Goal: Task Accomplishment & Management: Use online tool/utility

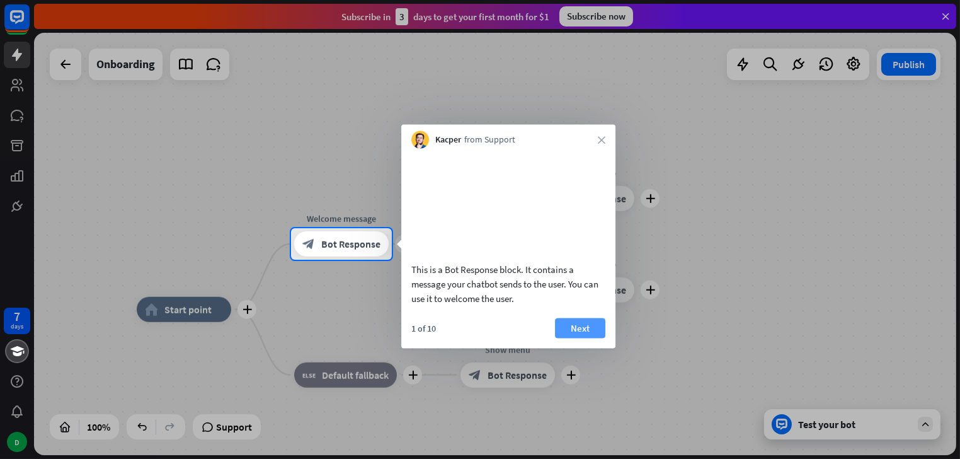
click at [579, 338] on button "Next" at bounding box center [580, 327] width 50 height 20
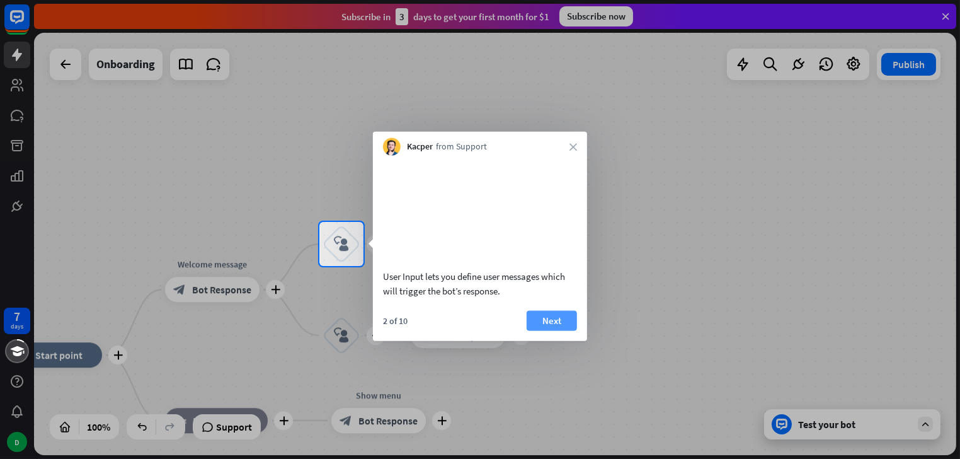
click at [556, 330] on button "Next" at bounding box center [552, 320] width 50 height 20
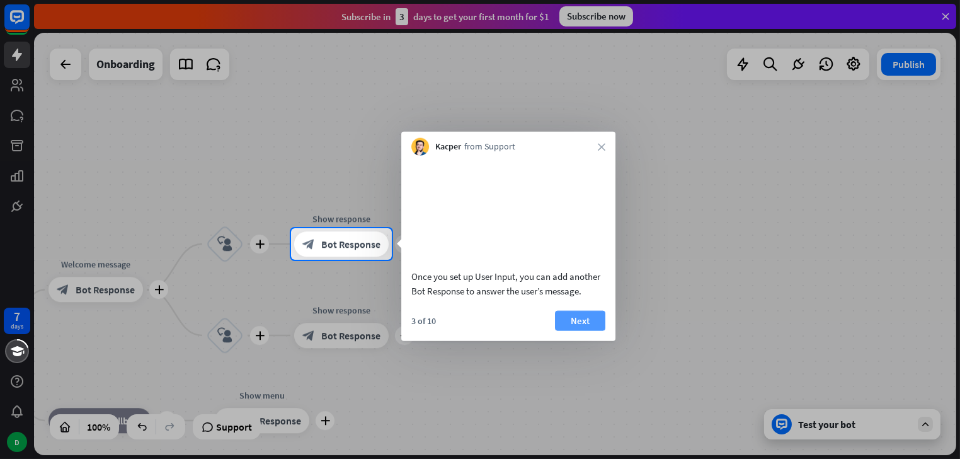
click at [575, 330] on button "Next" at bounding box center [580, 320] width 50 height 20
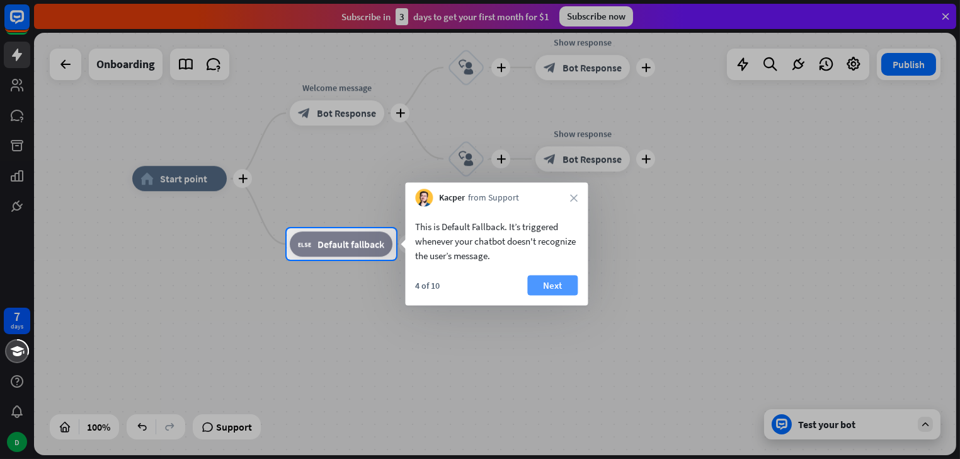
click at [557, 286] on button "Next" at bounding box center [552, 285] width 50 height 20
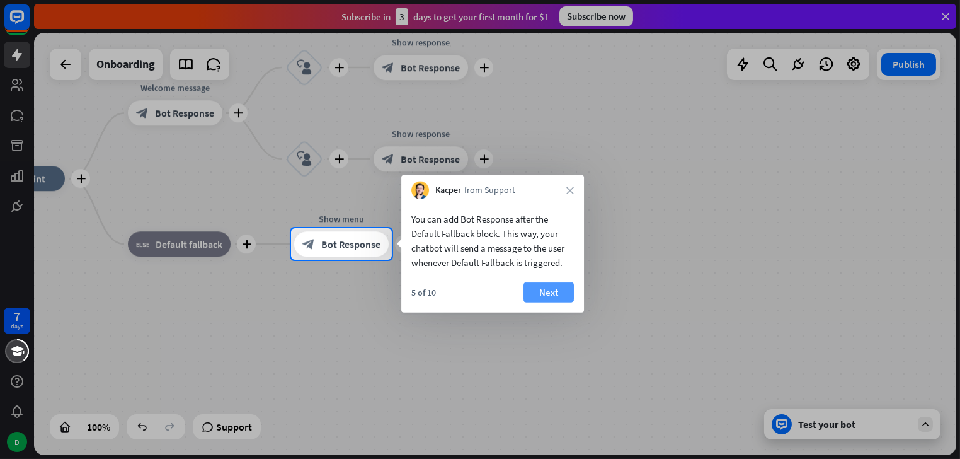
click at [553, 290] on button "Next" at bounding box center [548, 292] width 50 height 20
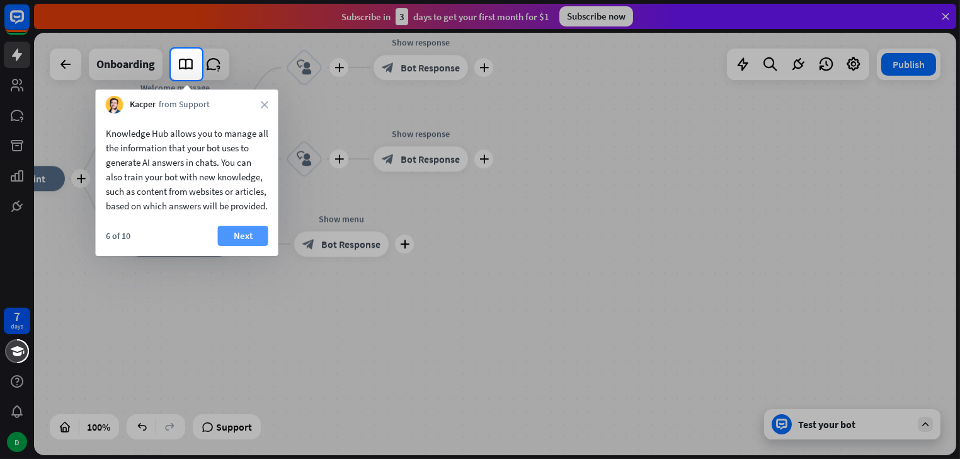
click at [235, 246] on button "Next" at bounding box center [243, 236] width 50 height 20
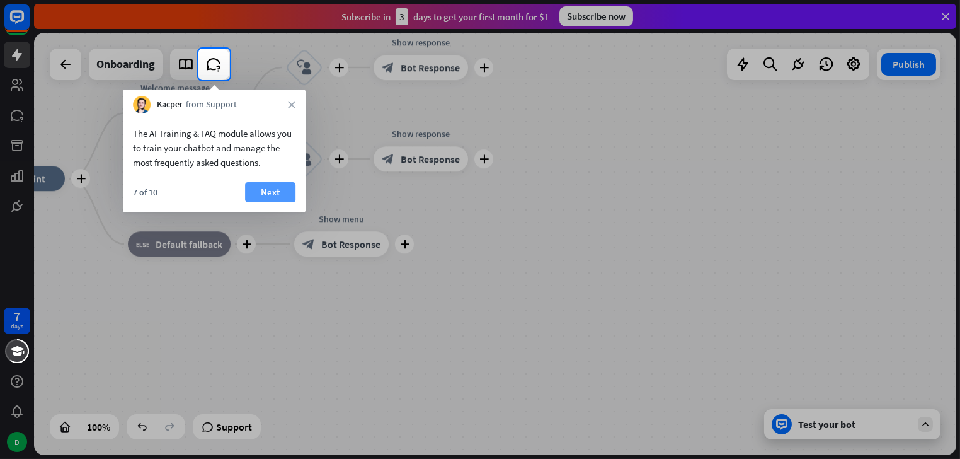
click at [265, 189] on button "Next" at bounding box center [270, 192] width 50 height 20
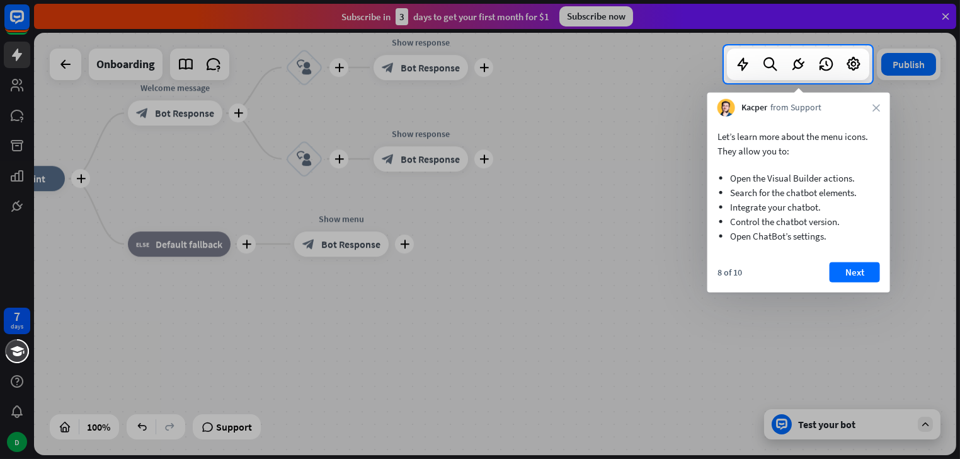
drag, startPoint x: 232, startPoint y: 319, endPoint x: 482, endPoint y: 312, distance: 250.8
click at [438, 320] on div at bounding box center [480, 270] width 960 height 375
click at [852, 270] on button "Next" at bounding box center [855, 272] width 50 height 20
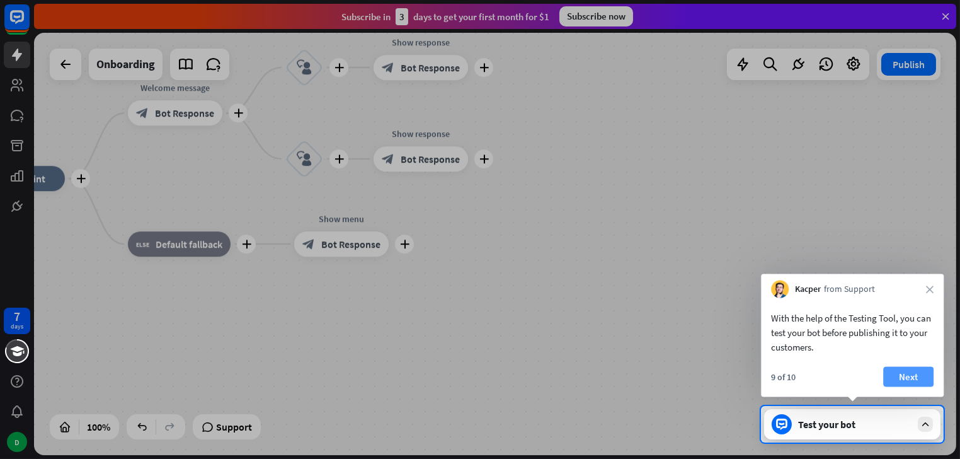
click at [922, 374] on button "Next" at bounding box center [908, 377] width 50 height 20
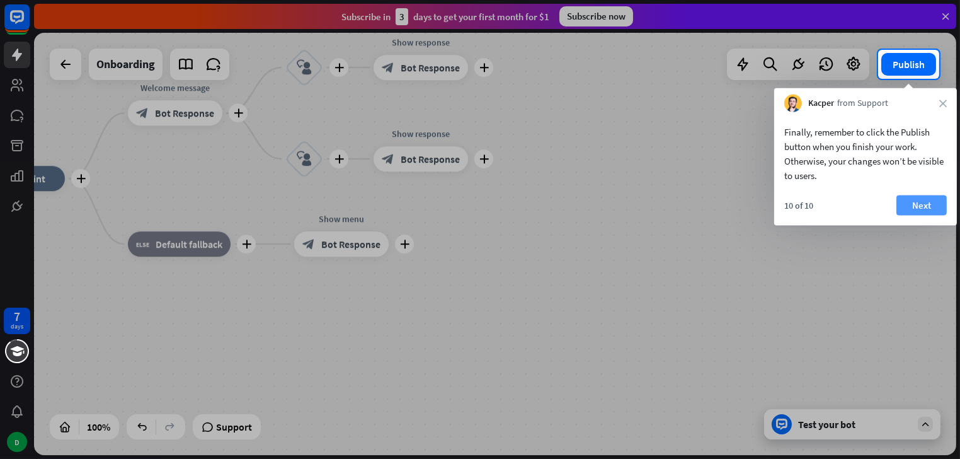
click at [923, 212] on button "Next" at bounding box center [921, 205] width 50 height 20
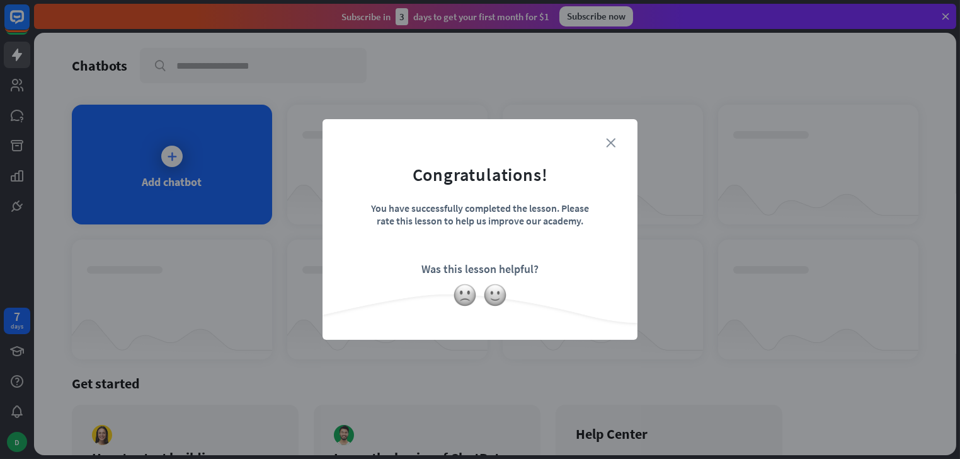
click at [614, 143] on icon "close" at bounding box center [610, 142] width 9 height 9
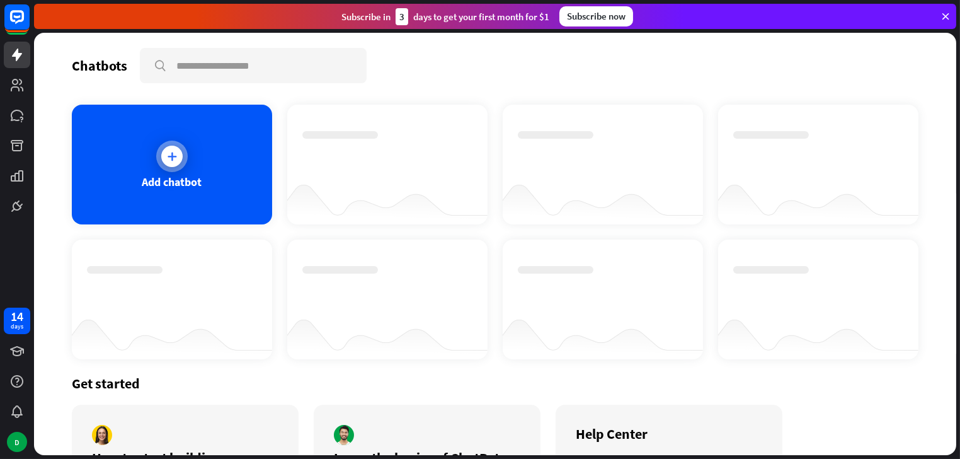
click at [166, 161] on icon at bounding box center [172, 156] width 13 height 13
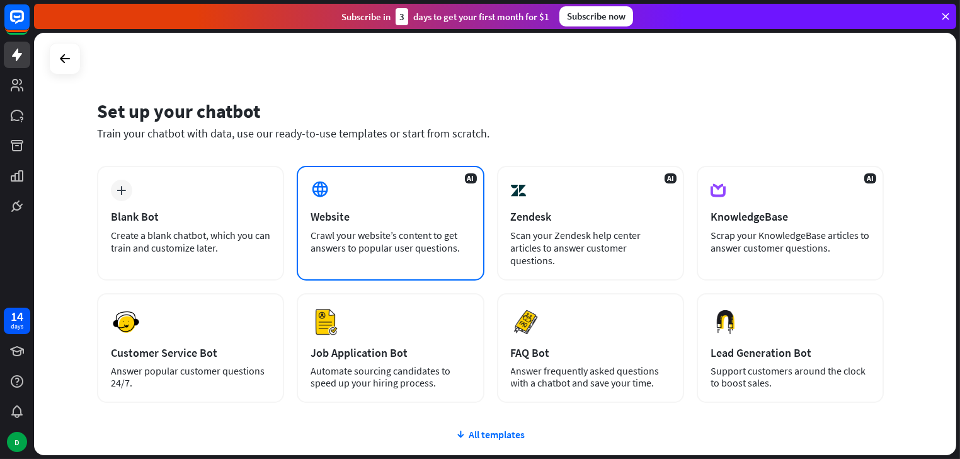
click at [351, 245] on div "Crawl your website’s content to get answers to popular user questions." at bounding box center [390, 241] width 159 height 25
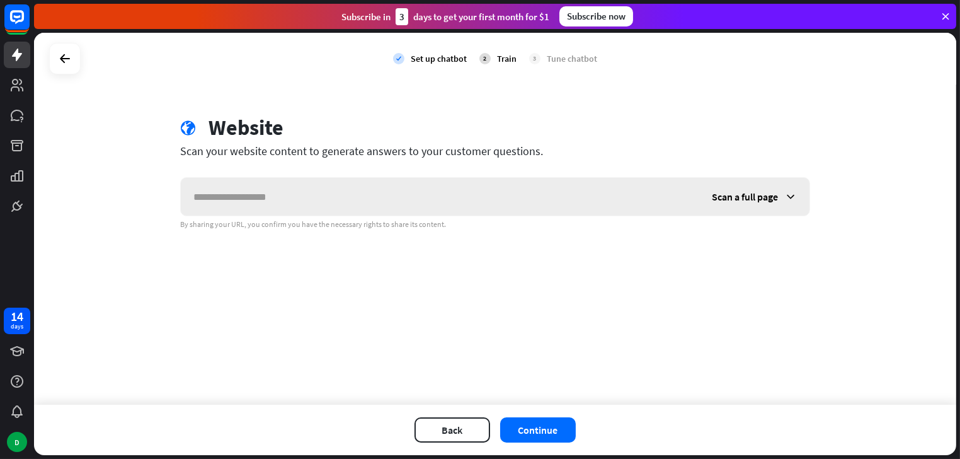
click at [256, 196] on input "text" at bounding box center [440, 197] width 518 height 38
type input "**********"
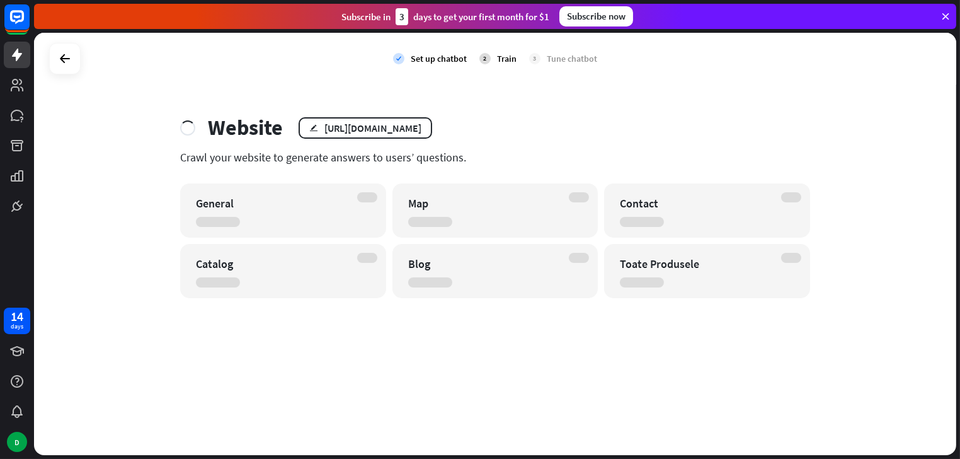
click at [524, 370] on div "check Set up chatbot 2 Train 3 Tune chatbot Website edit [URL][DOMAIN_NAME] Cra…" at bounding box center [495, 244] width 922 height 422
click at [25, 18] on rect at bounding box center [17, 17] width 28 height 28
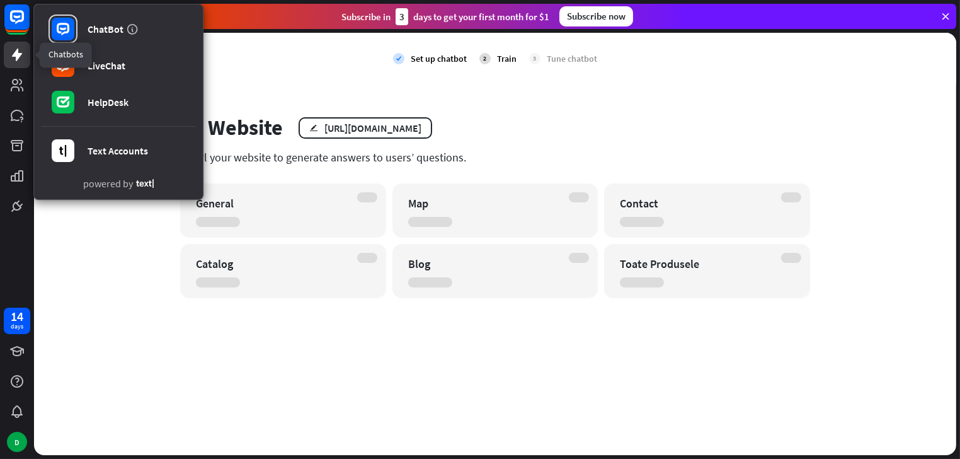
click at [16, 62] on link at bounding box center [17, 55] width 26 height 26
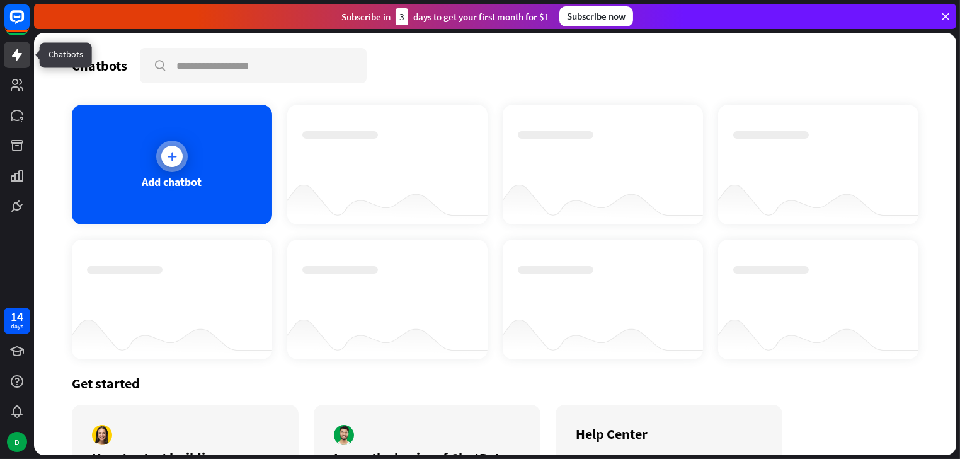
click at [361, 169] on div at bounding box center [387, 153] width 170 height 44
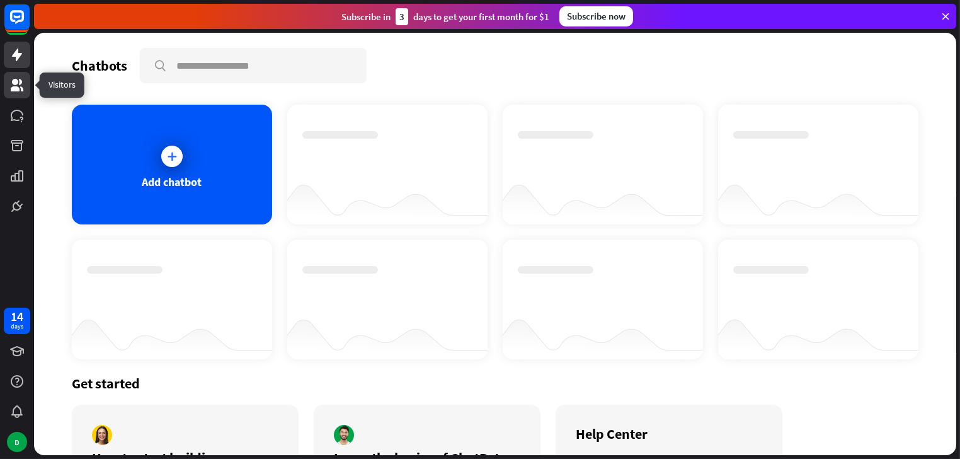
click at [20, 91] on icon at bounding box center [16, 84] width 15 height 15
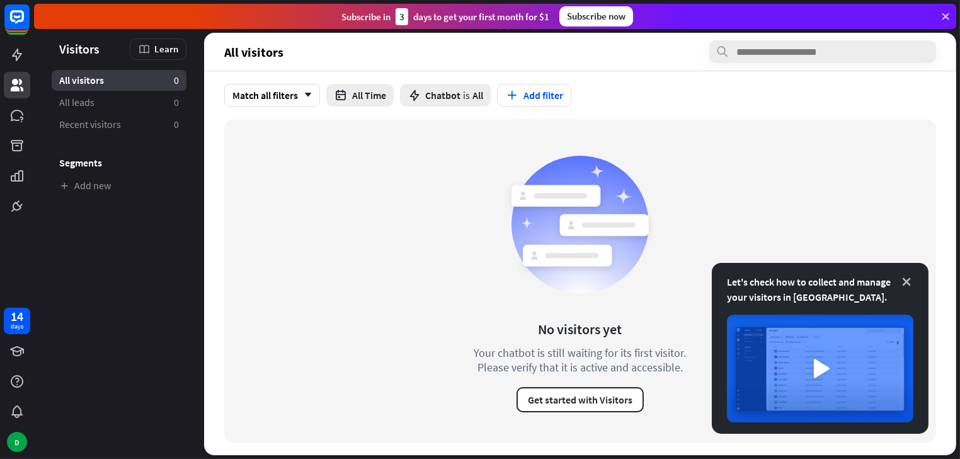
click at [911, 277] on icon at bounding box center [906, 281] width 13 height 13
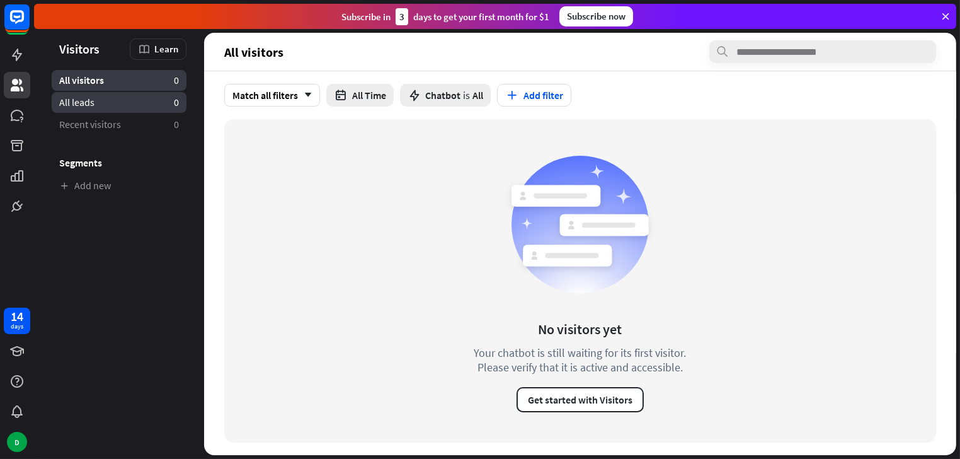
click at [108, 109] on link "All leads 0" at bounding box center [119, 102] width 135 height 21
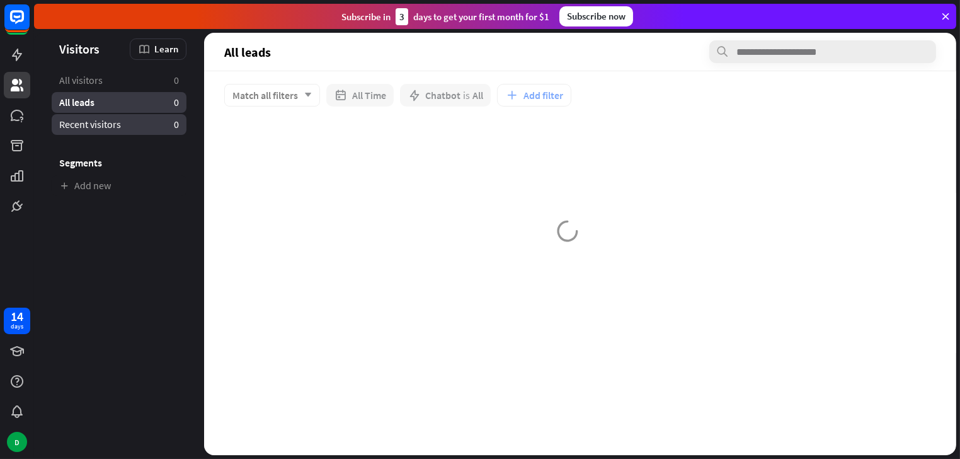
click at [96, 126] on span "Recent visitors" at bounding box center [90, 124] width 62 height 13
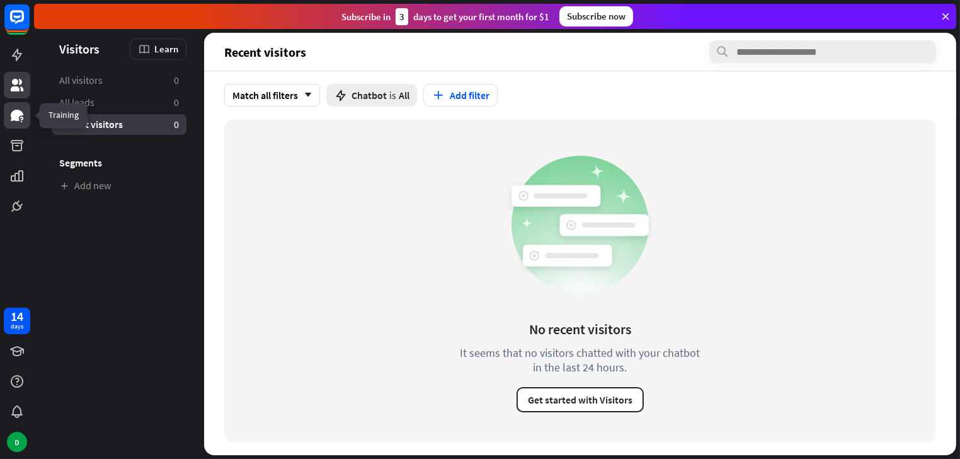
click at [12, 122] on icon at bounding box center [16, 115] width 15 height 15
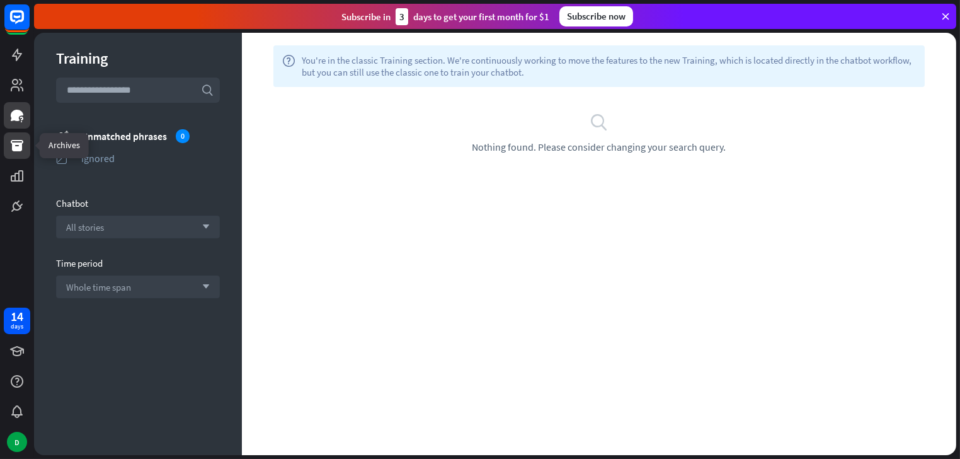
click at [17, 151] on icon at bounding box center [17, 145] width 13 height 11
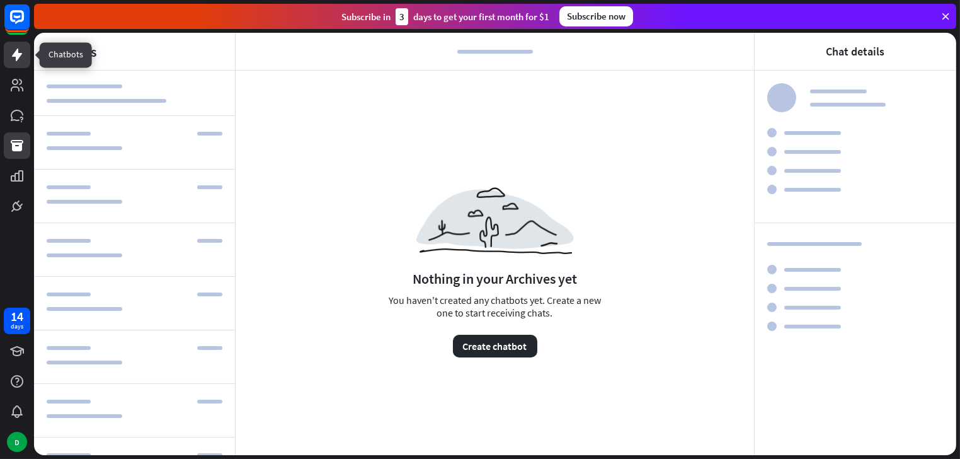
click at [25, 61] on link at bounding box center [17, 55] width 26 height 26
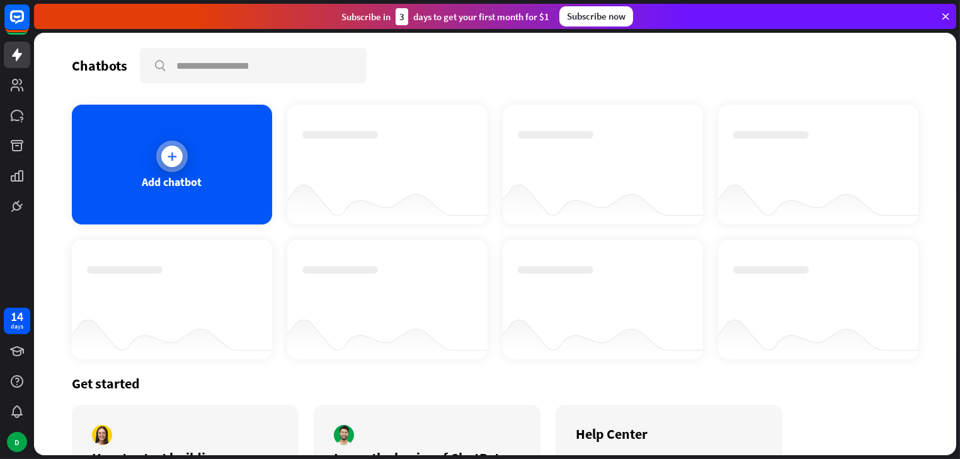
click at [180, 160] on div at bounding box center [171, 155] width 31 height 31
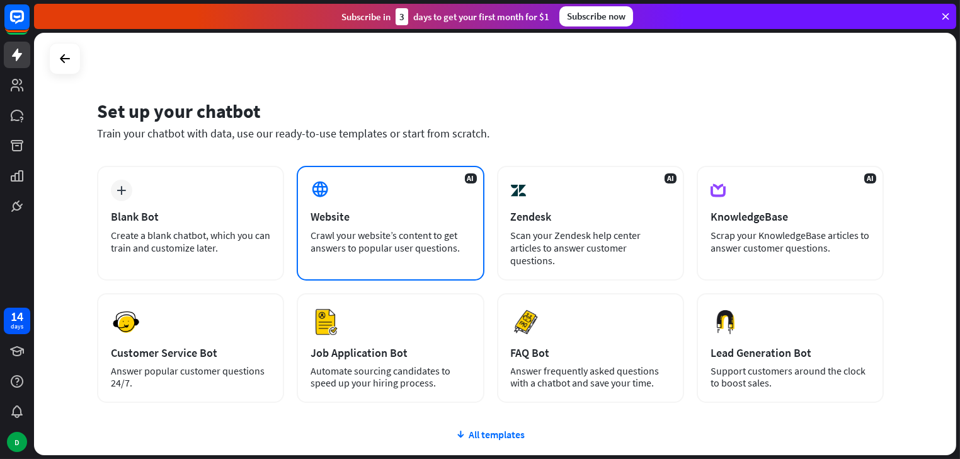
click at [401, 226] on div "AI Website Crawl your website’s content to get answers to popular user question…" at bounding box center [390, 223] width 187 height 115
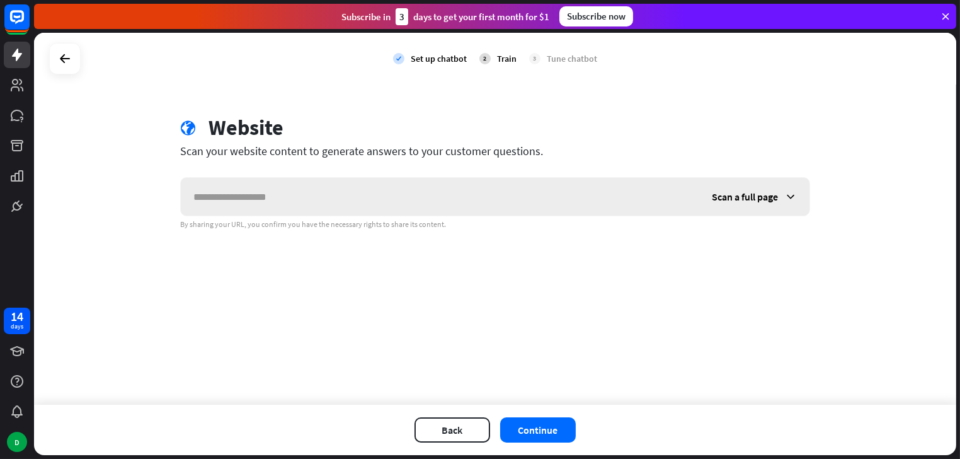
click at [489, 197] on input "text" at bounding box center [440, 197] width 518 height 38
click at [470, 194] on input "text" at bounding box center [440, 197] width 518 height 38
type input "*********"
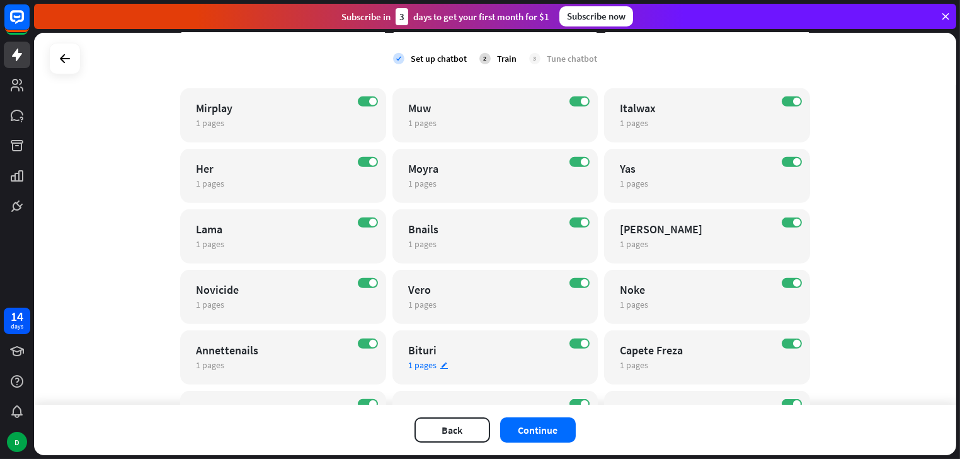
scroll to position [1826, 0]
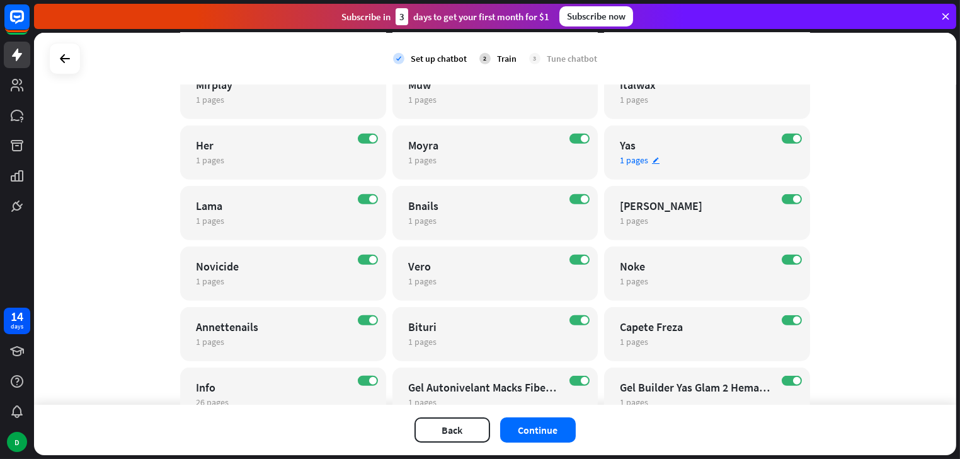
click at [636, 157] on span "1 pages" at bounding box center [634, 159] width 28 height 11
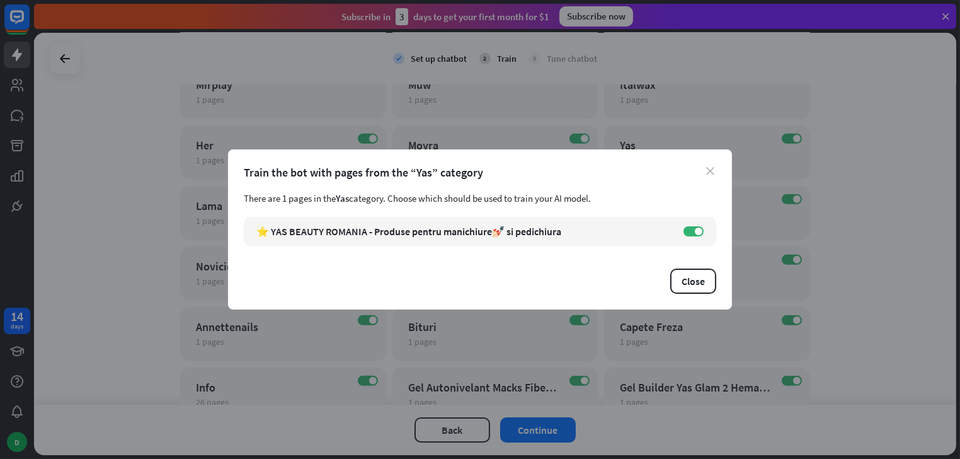
click at [707, 168] on icon "close" at bounding box center [710, 171] width 8 height 8
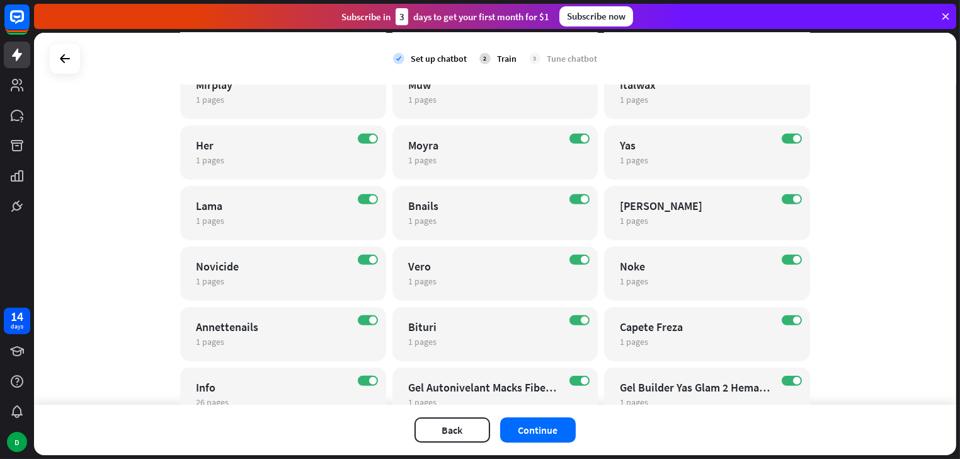
scroll to position [1931, 0]
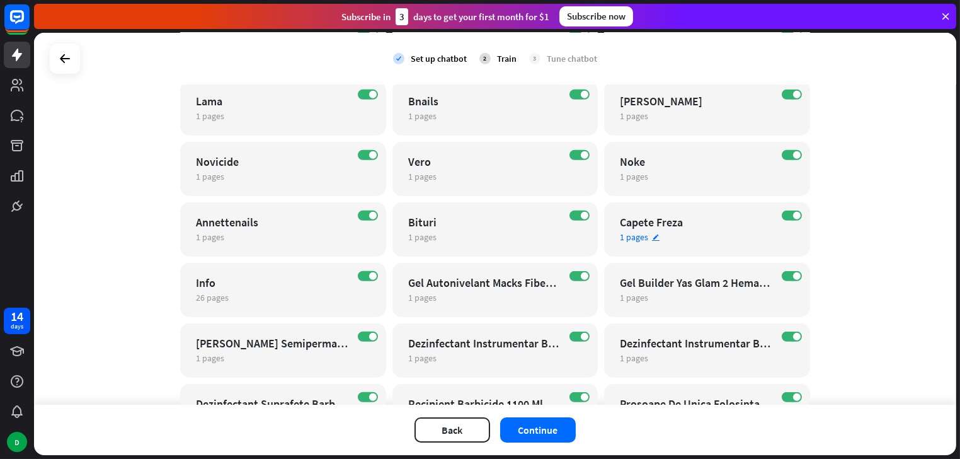
click at [631, 241] on span "1 pages" at bounding box center [634, 236] width 28 height 11
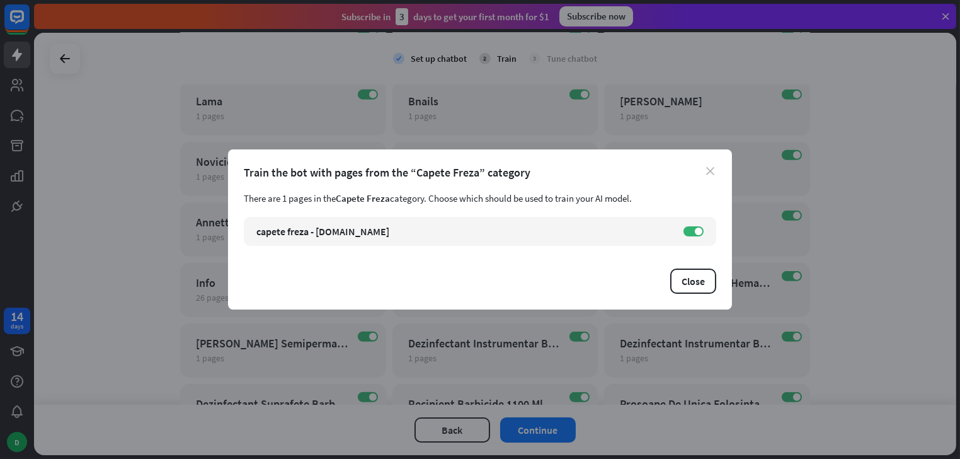
click at [709, 171] on icon "close" at bounding box center [710, 171] width 8 height 8
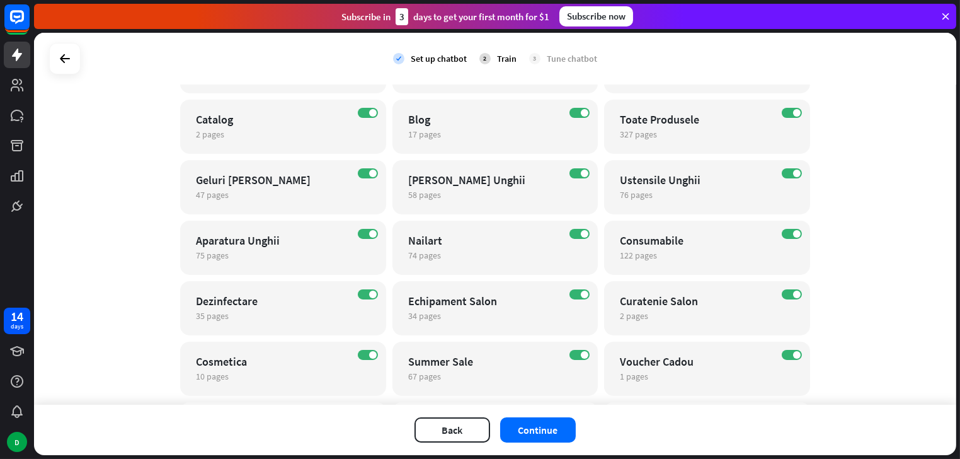
scroll to position [137, 0]
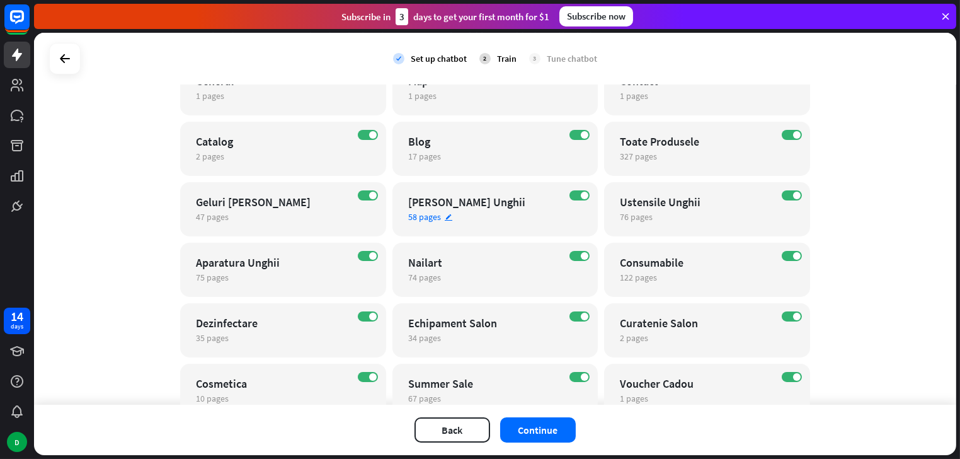
click at [417, 220] on span "58 pages" at bounding box center [424, 216] width 33 height 11
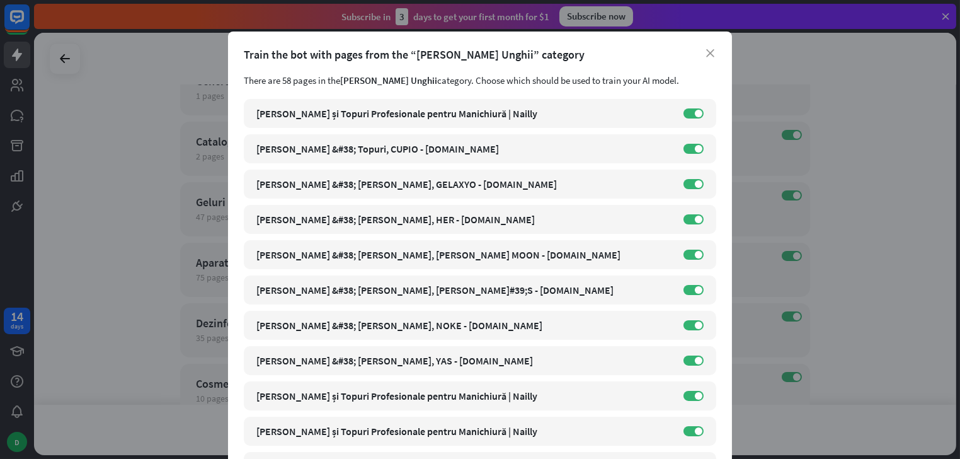
click at [877, 223] on div "close Train the bot with pages from the “[PERSON_NAME] Unghii” category There a…" at bounding box center [480, 229] width 960 height 459
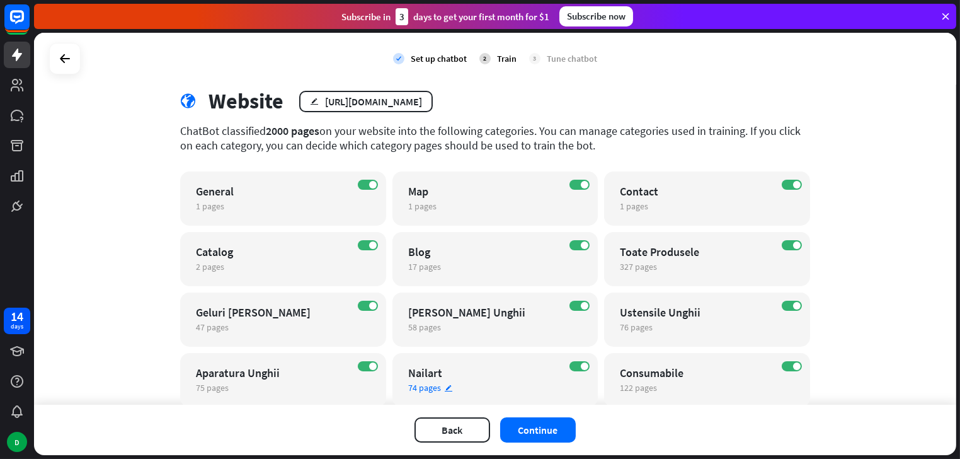
scroll to position [0, 0]
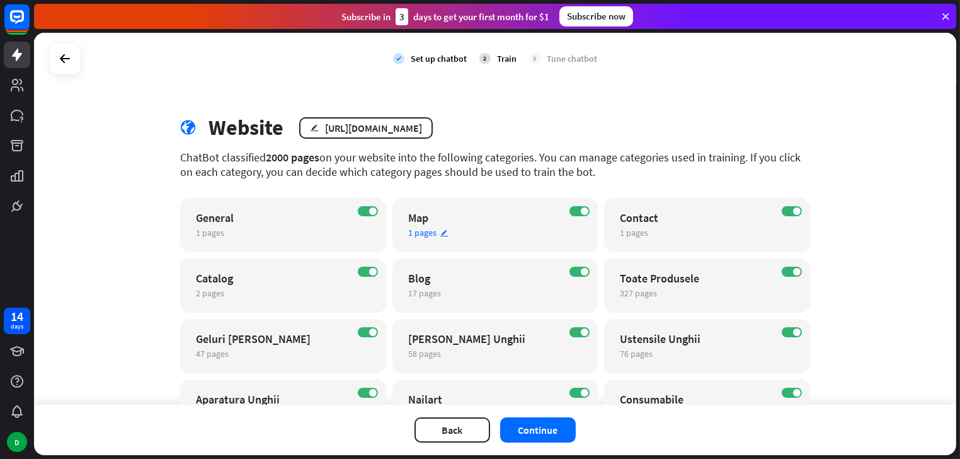
click at [414, 236] on span "1 pages" at bounding box center [422, 232] width 28 height 11
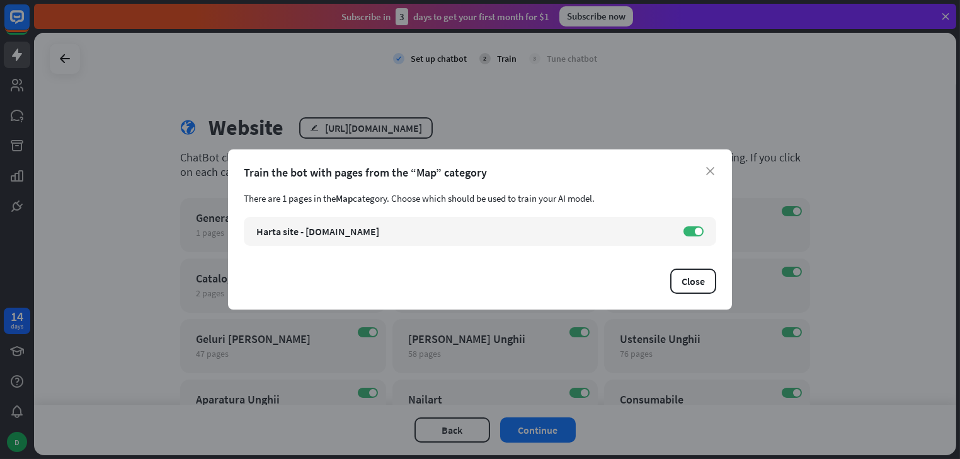
click at [885, 188] on div "close Train the bot with pages from the “Map” category There are 1 pages in the…" at bounding box center [480, 229] width 960 height 459
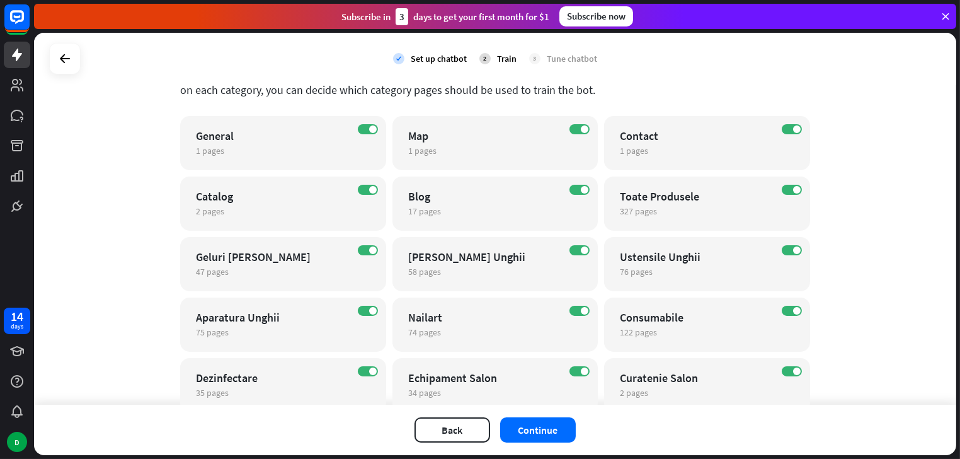
scroll to position [105, 0]
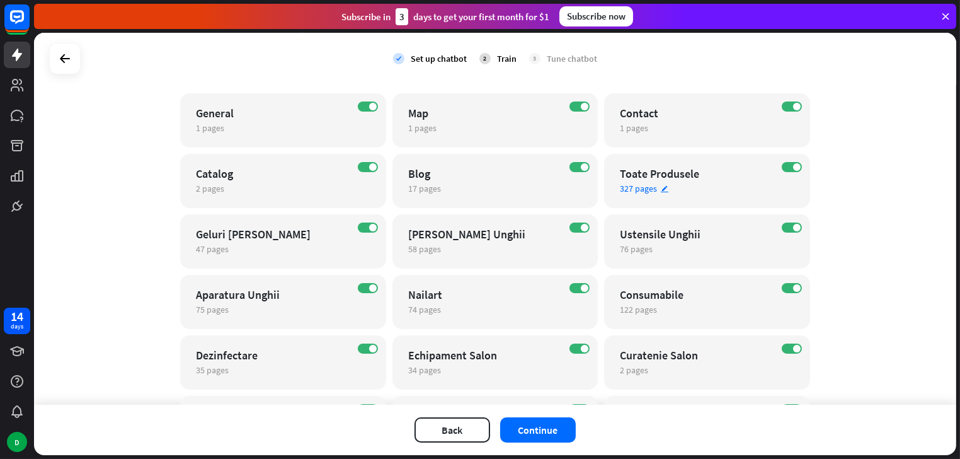
click at [643, 189] on span "327 pages" at bounding box center [638, 188] width 37 height 11
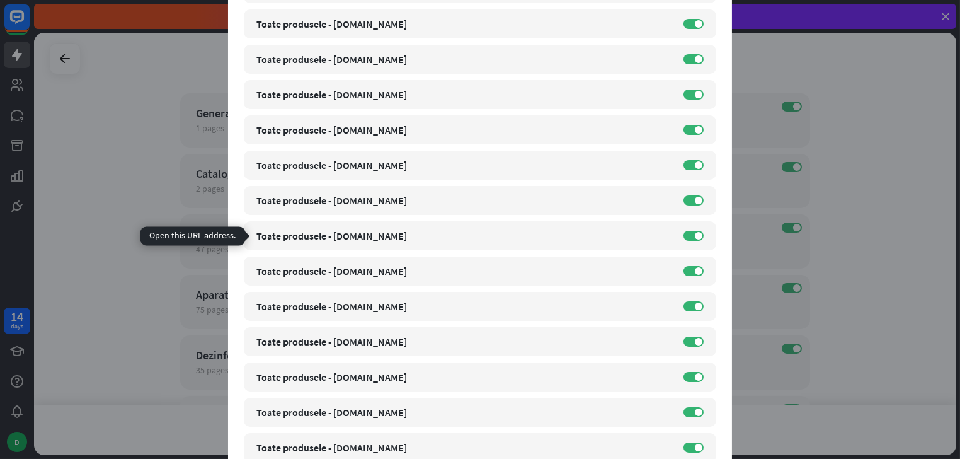
scroll to position [2099, 0]
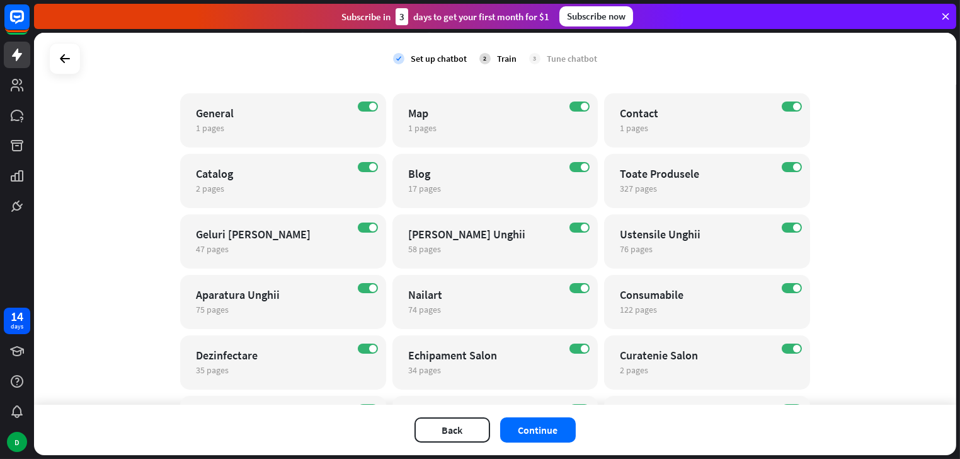
click at [942, 240] on div "close Train the bot with pages from the “Toate Produsele” category There are 32…" at bounding box center [480, 229] width 960 height 459
click at [200, 252] on span "47 pages" at bounding box center [212, 248] width 33 height 11
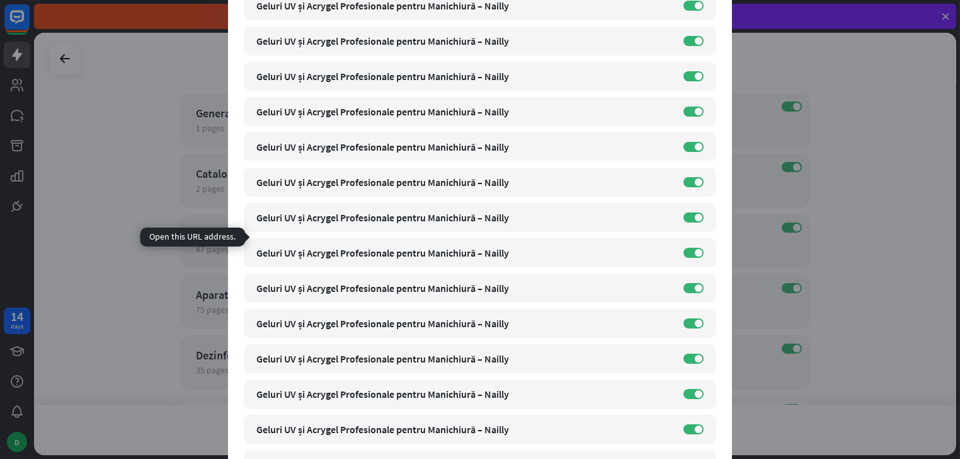
scroll to position [1040, 0]
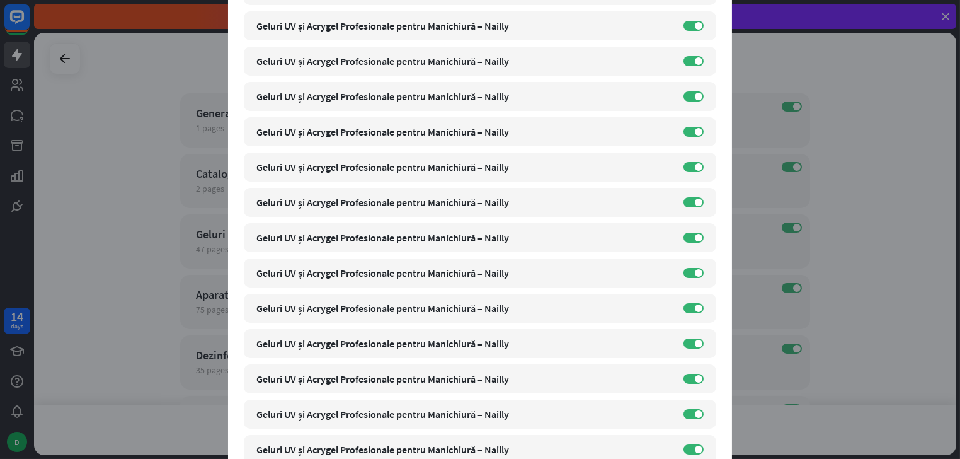
click at [872, 251] on div "close Train the bot with pages from the “Geluri Uv Acrygel” category There are …" at bounding box center [480, 229] width 960 height 459
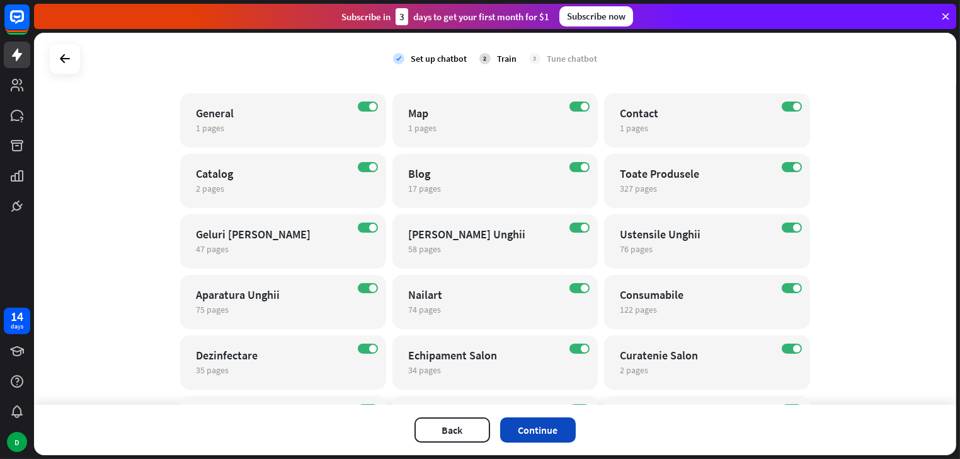
click at [539, 430] on button "Continue" at bounding box center [538, 429] width 76 height 25
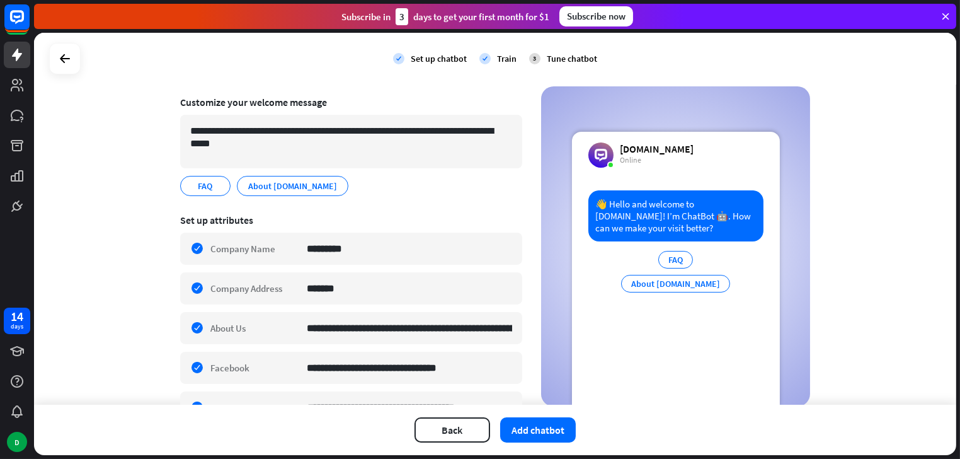
scroll to position [105, 0]
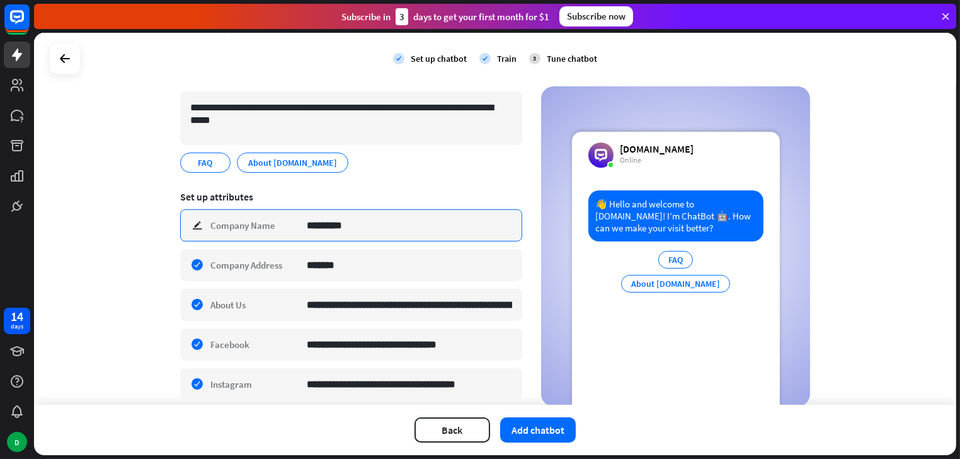
click at [358, 230] on input "*********" at bounding box center [409, 225] width 205 height 31
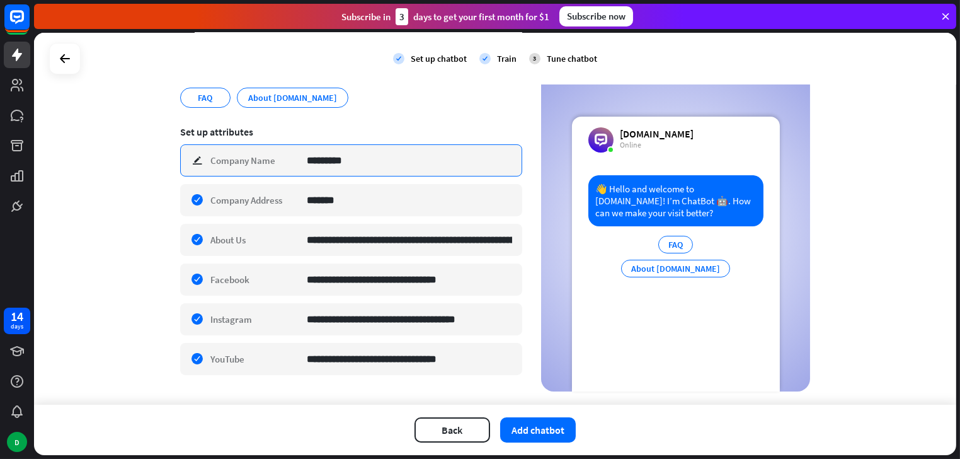
scroll to position [194, 0]
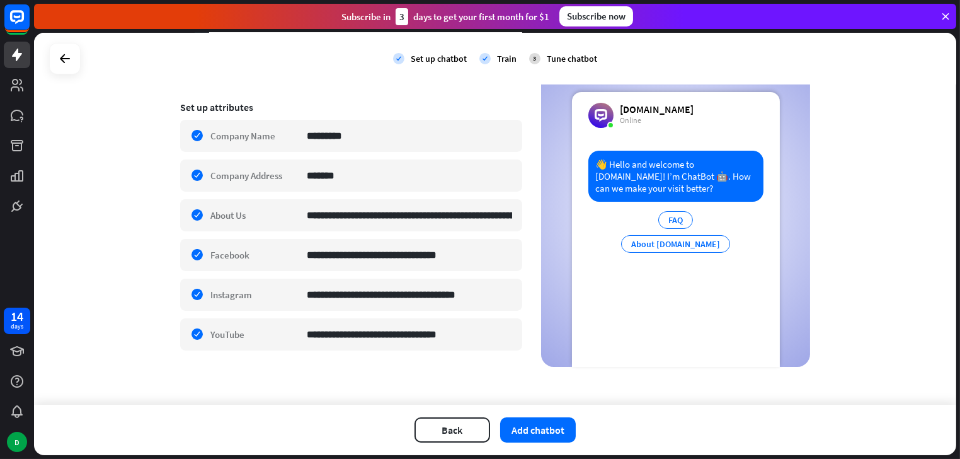
click at [119, 177] on div "**********" at bounding box center [495, 219] width 922 height 372
click at [331, 379] on div "**********" at bounding box center [495, 219] width 922 height 372
click at [546, 433] on button "Add chatbot" at bounding box center [538, 429] width 76 height 25
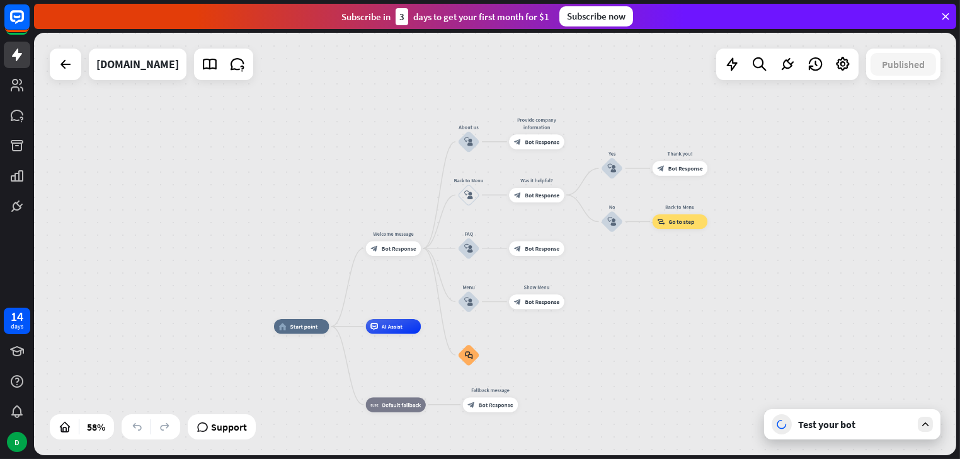
drag, startPoint x: 822, startPoint y: 260, endPoint x: 644, endPoint y: 310, distance: 184.6
click at [648, 315] on div "home_2 Start point Welcome message block_bot_response Bot Response About us blo…" at bounding box center [495, 244] width 922 height 422
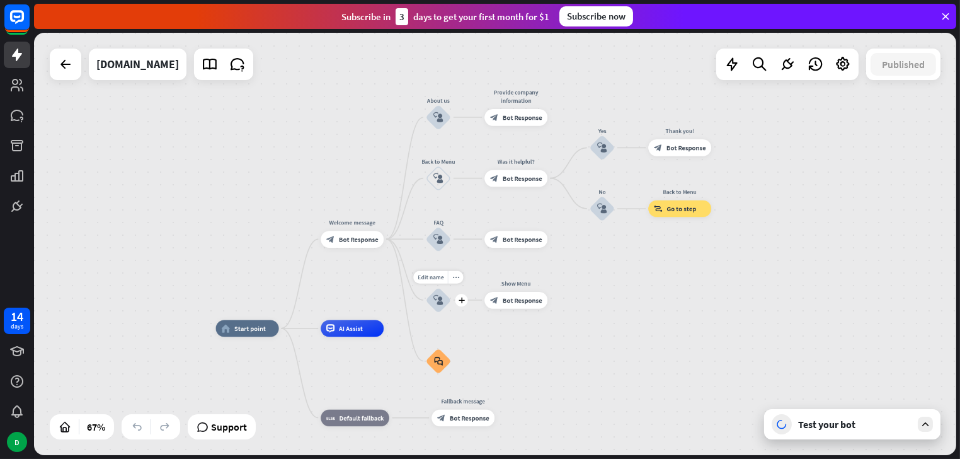
click at [463, 305] on div "plus" at bounding box center [461, 300] width 13 height 13
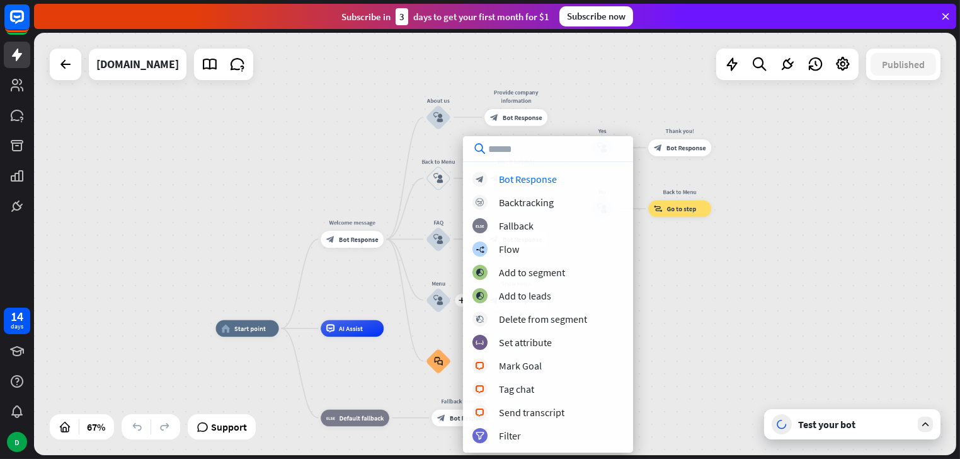
click at [680, 317] on div "home_2 Start point Welcome message block_bot_response Bot Response About us blo…" at bounding box center [495, 244] width 922 height 422
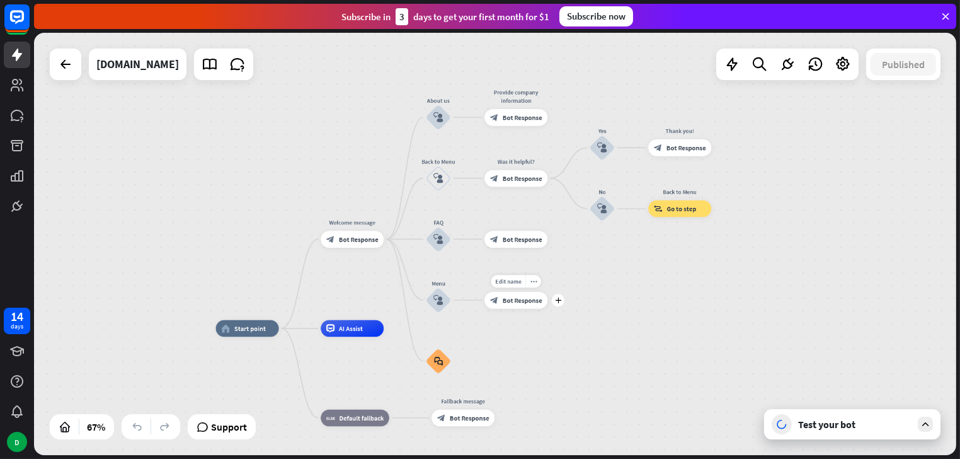
click at [514, 306] on div "block_bot_response Bot Response" at bounding box center [515, 300] width 63 height 17
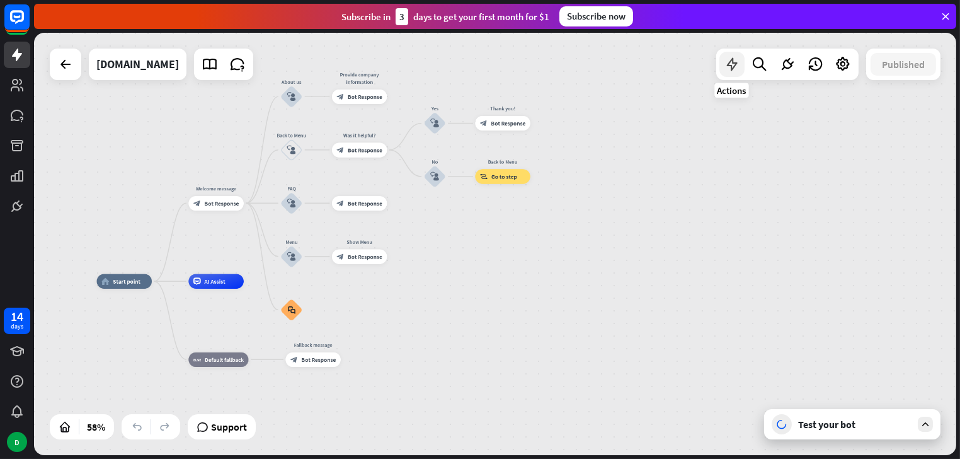
click at [729, 63] on icon at bounding box center [732, 64] width 16 height 16
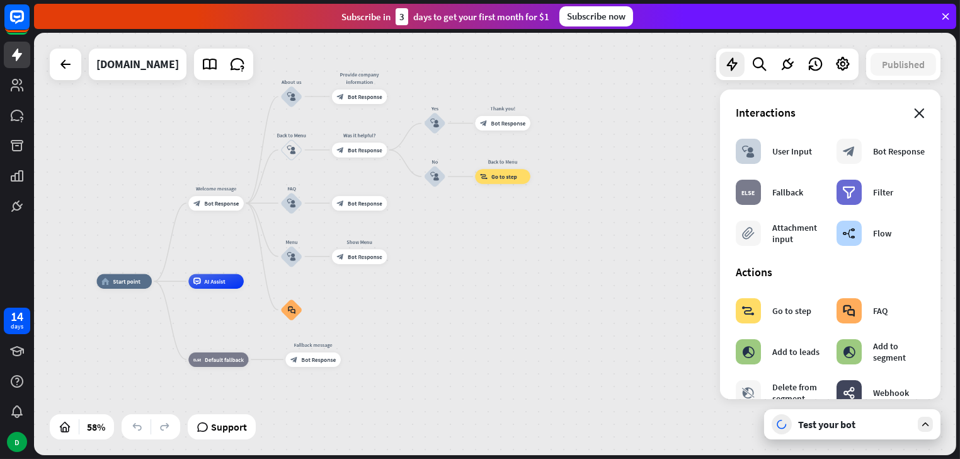
click at [914, 110] on icon "close" at bounding box center [919, 113] width 11 height 10
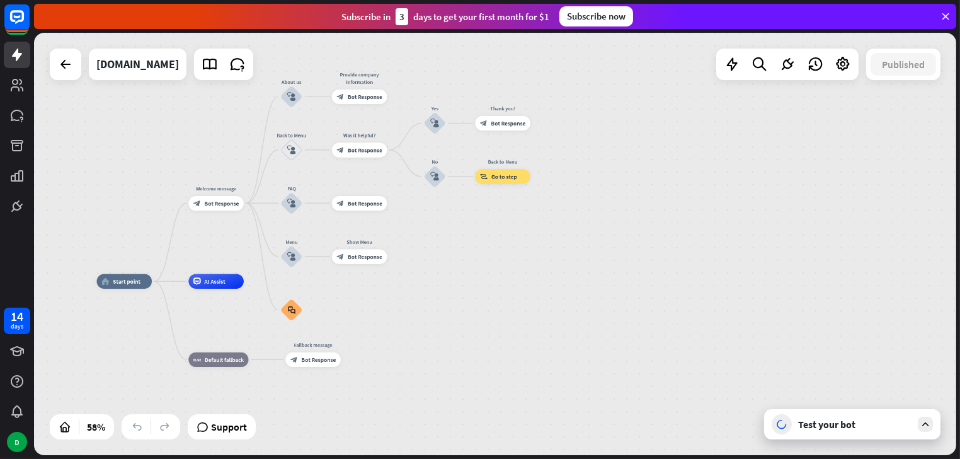
click at [828, 426] on div "Test your bot" at bounding box center [854, 424] width 113 height 13
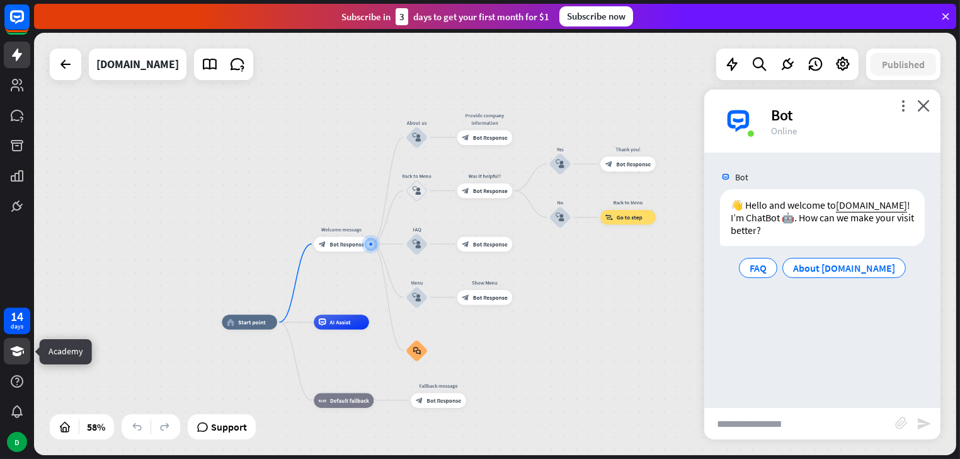
click at [14, 346] on icon at bounding box center [16, 350] width 15 height 15
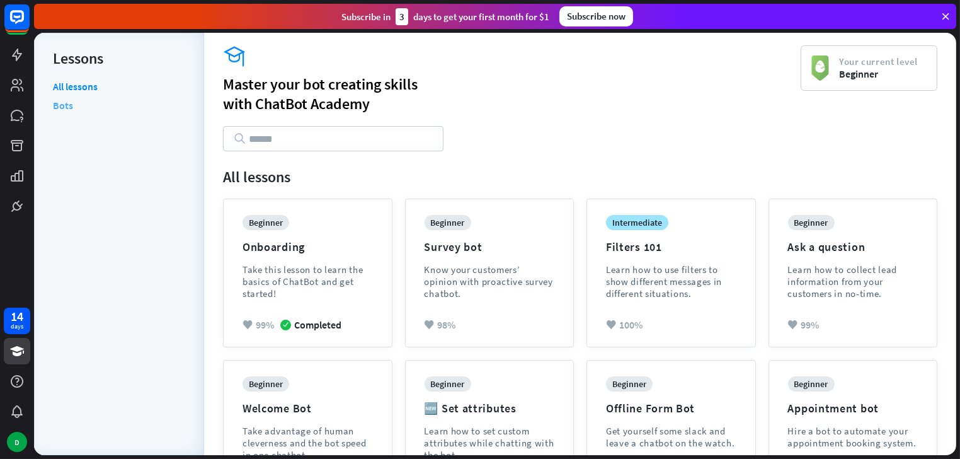
click at [66, 108] on link "Bots" at bounding box center [63, 105] width 20 height 19
click at [12, 206] on icon at bounding box center [16, 205] width 15 height 15
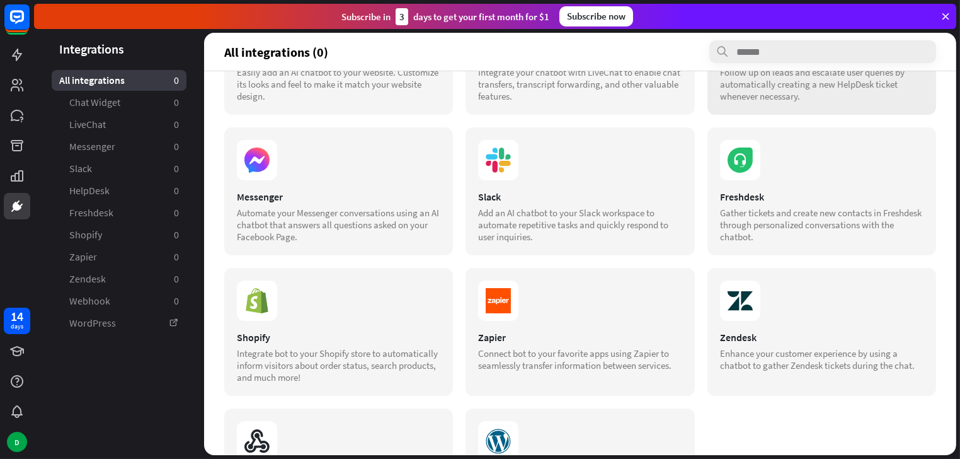
scroll to position [205, 0]
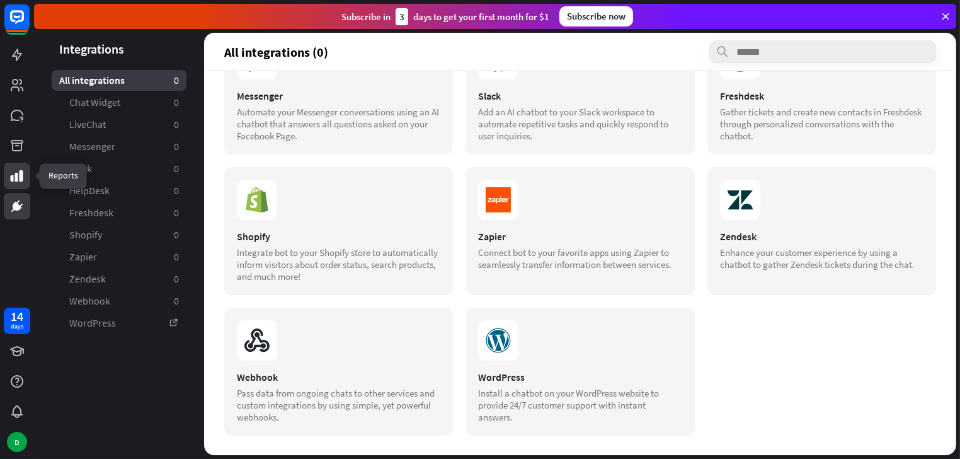
click at [28, 177] on link at bounding box center [17, 176] width 26 height 26
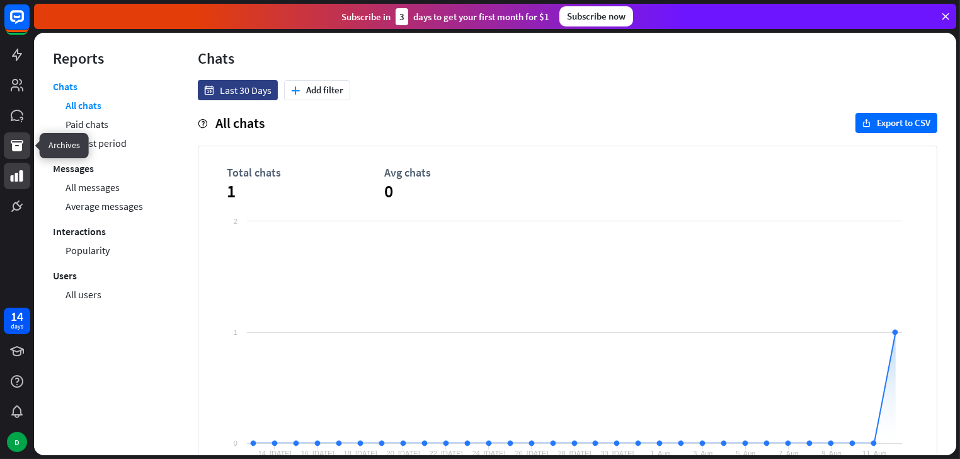
click at [4, 154] on link at bounding box center [17, 145] width 26 height 26
